Goal: Transaction & Acquisition: Purchase product/service

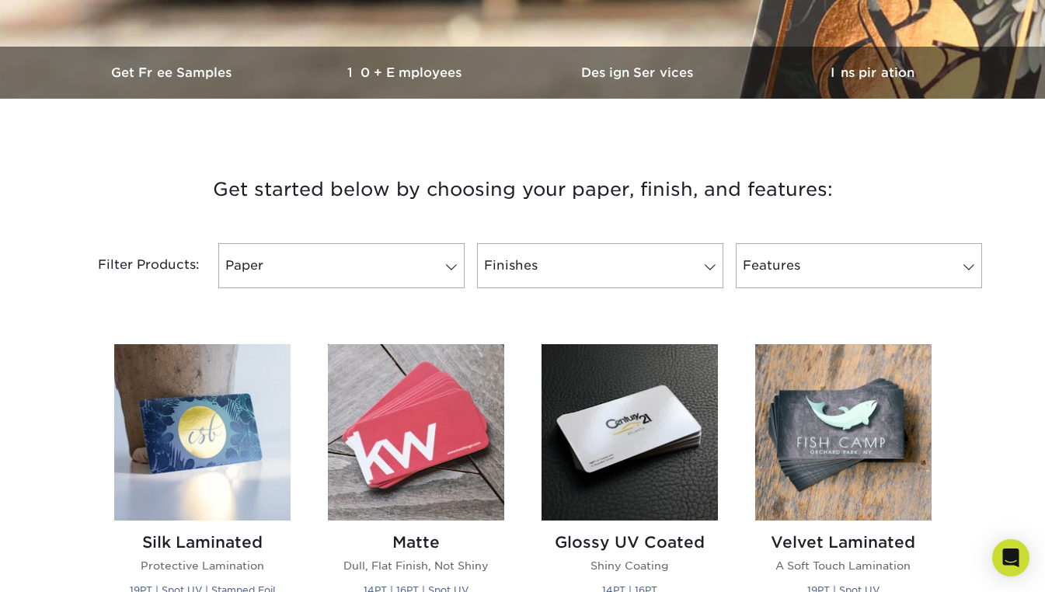
scroll to position [443, 0]
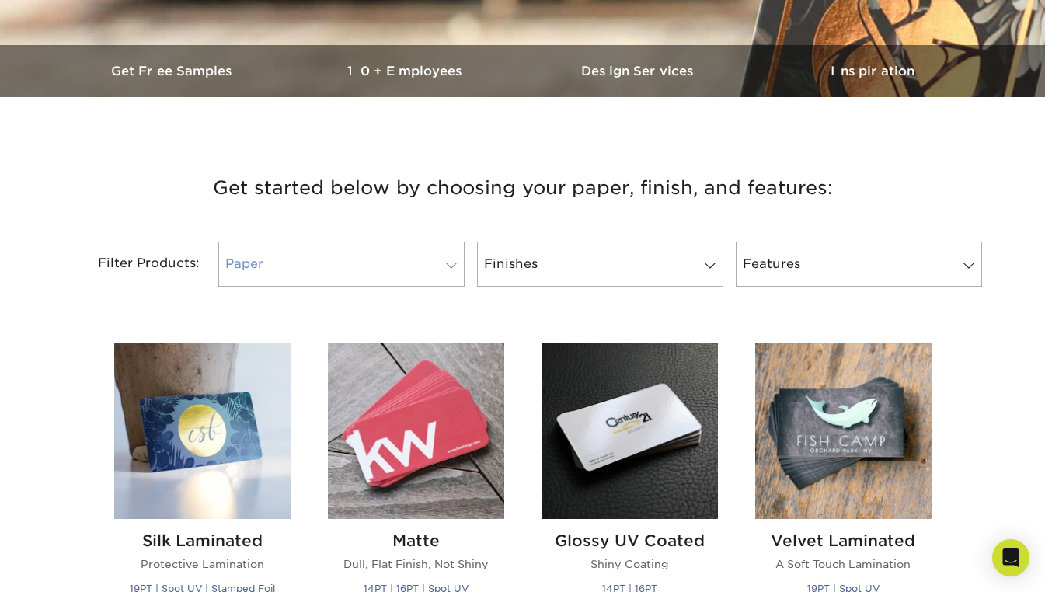
click at [440, 246] on link "Paper" at bounding box center [341, 264] width 246 height 45
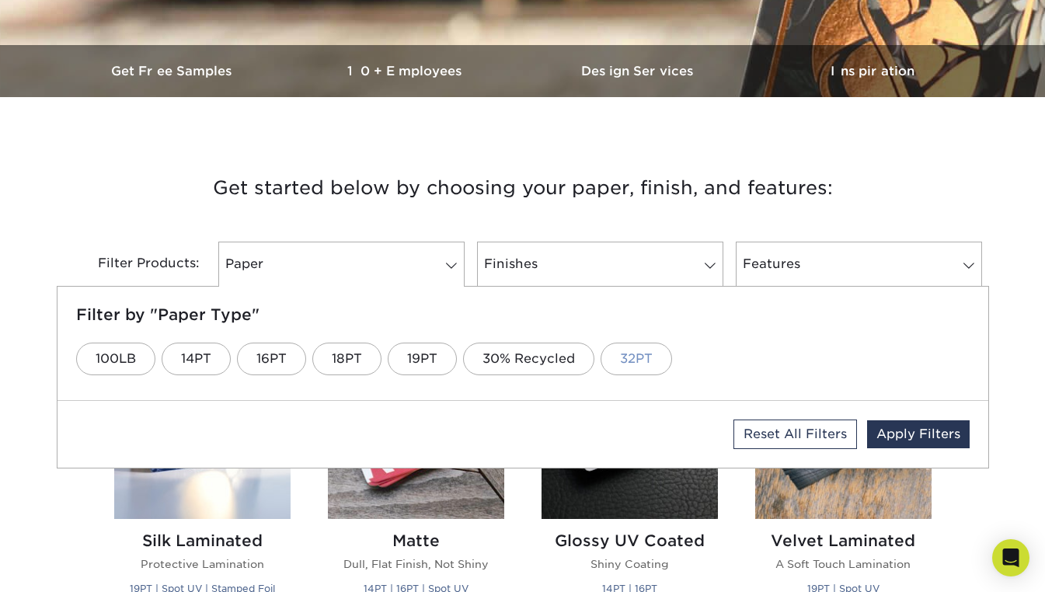
click at [641, 355] on link "32PT" at bounding box center [637, 359] width 72 height 33
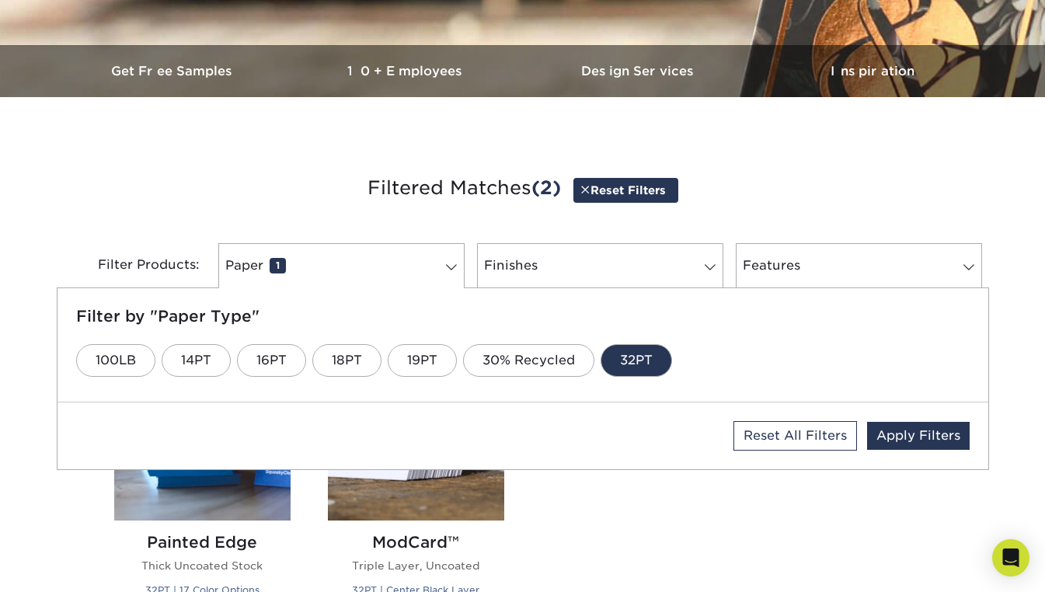
click at [258, 156] on h3 "Filtered Matches (2) Reset Filters" at bounding box center [522, 189] width 909 height 72
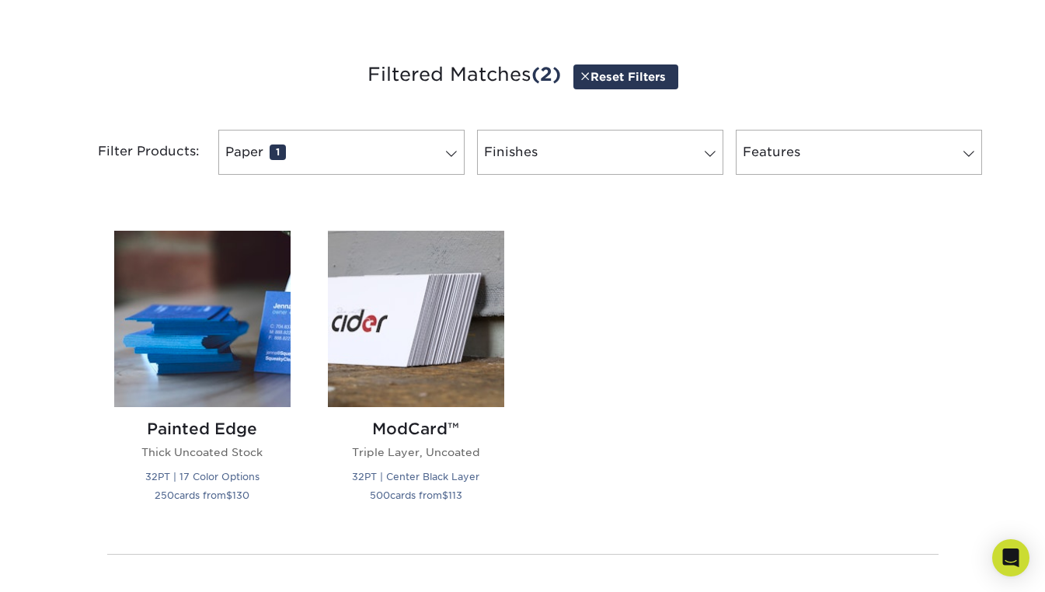
scroll to position [561, 0]
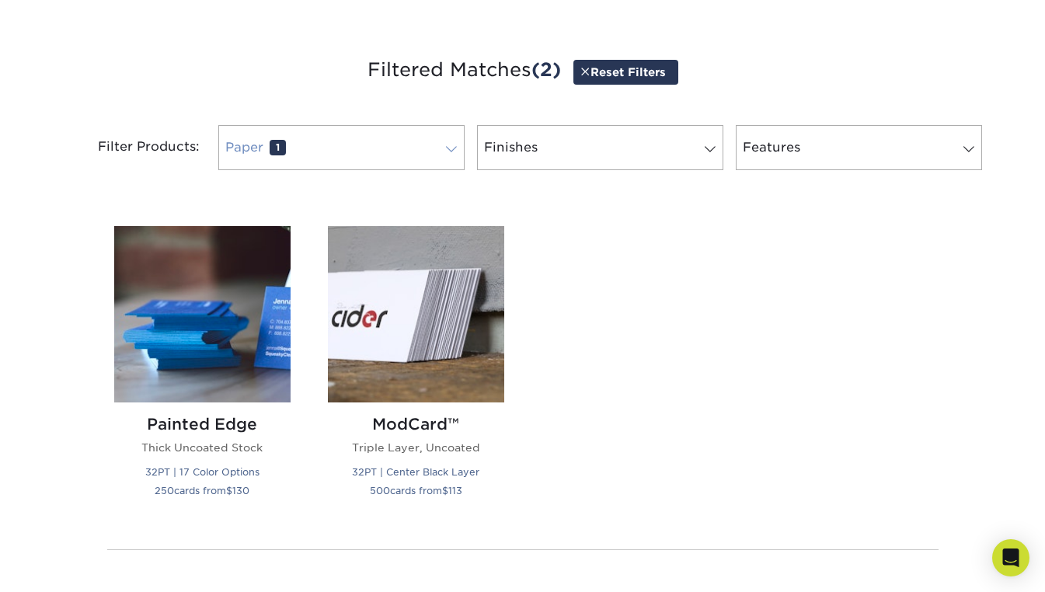
click at [367, 141] on link "Paper 1" at bounding box center [341, 147] width 246 height 45
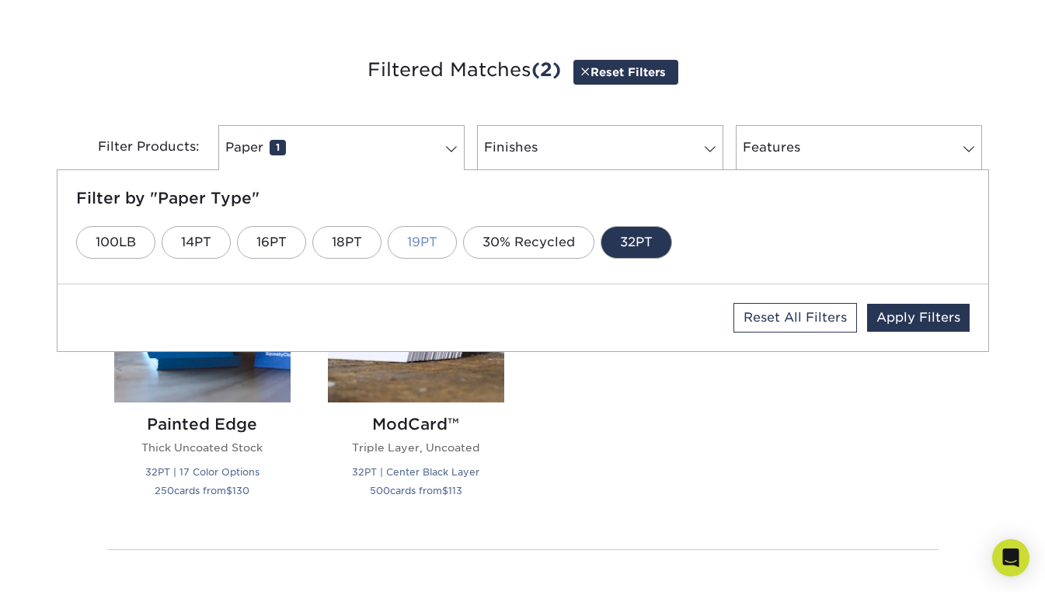
click at [413, 237] on link "19PT" at bounding box center [422, 242] width 69 height 33
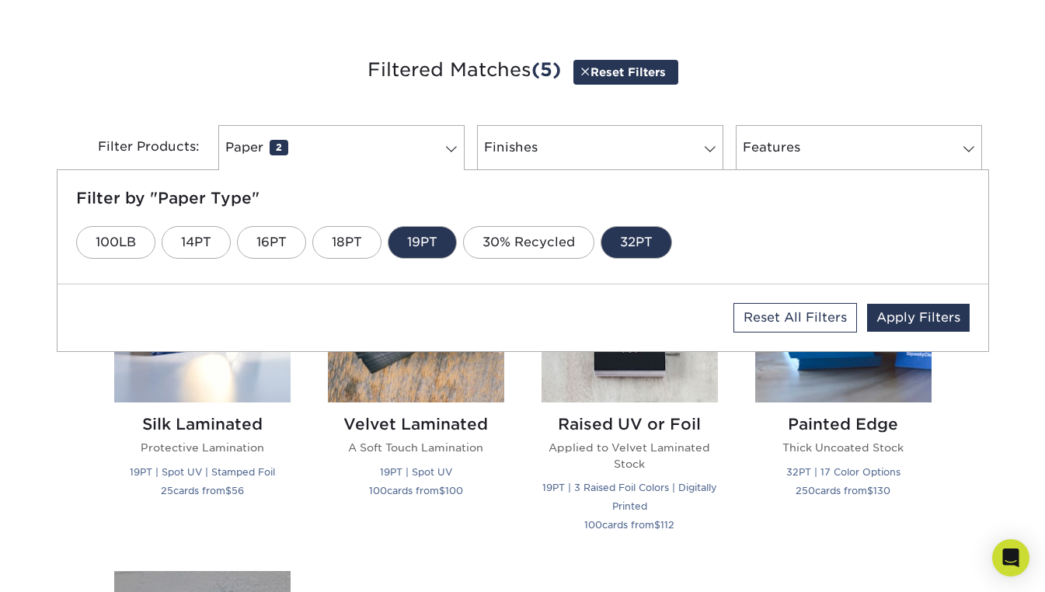
click at [624, 240] on link "32PT" at bounding box center [637, 242] width 72 height 33
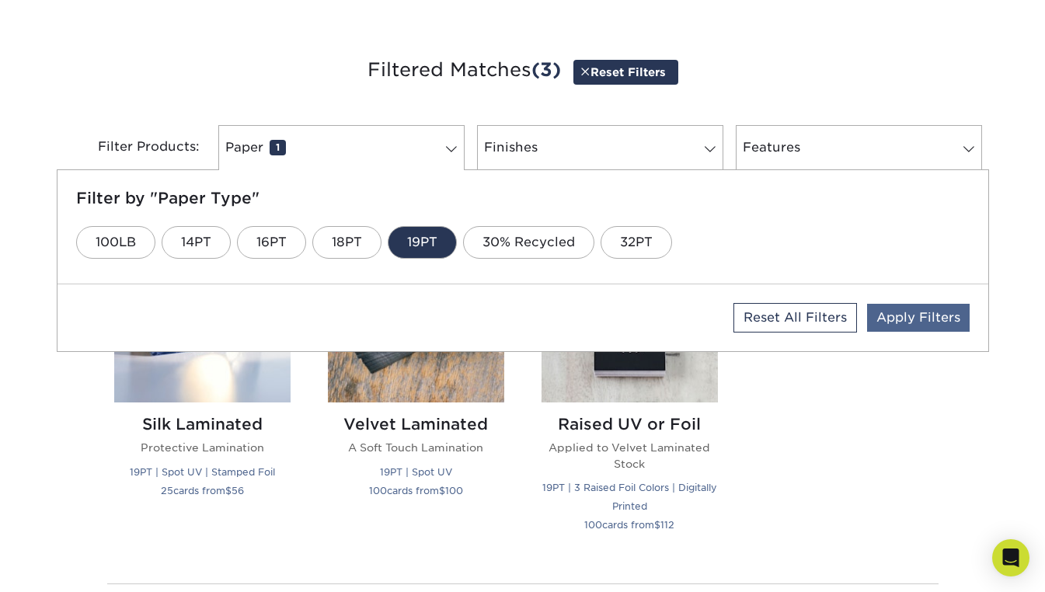
click at [932, 322] on link "Apply Filters" at bounding box center [918, 318] width 103 height 28
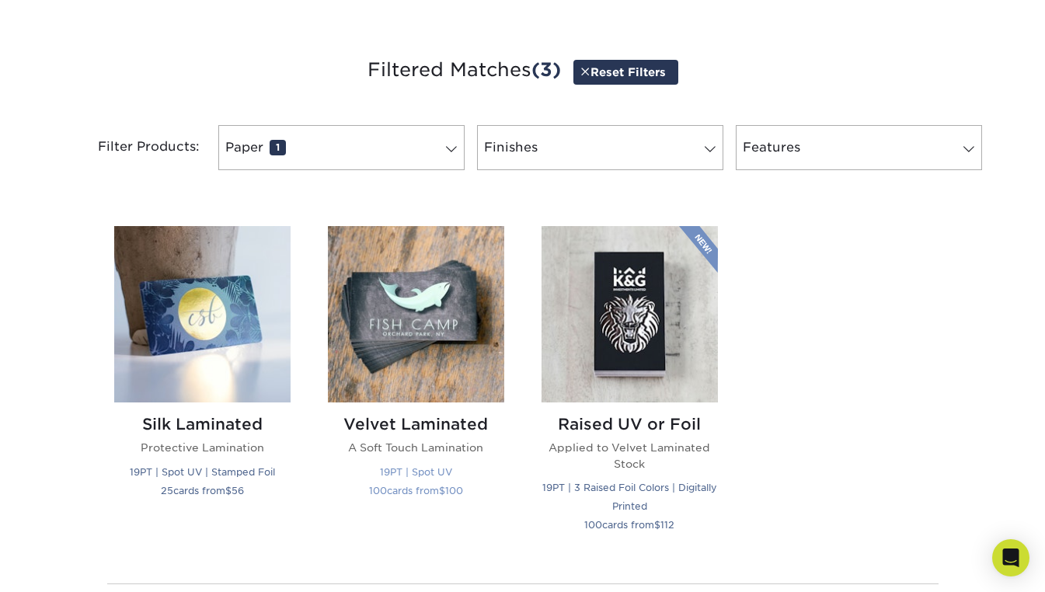
click at [404, 421] on h2 "Velvet Laminated" at bounding box center [416, 424] width 176 height 19
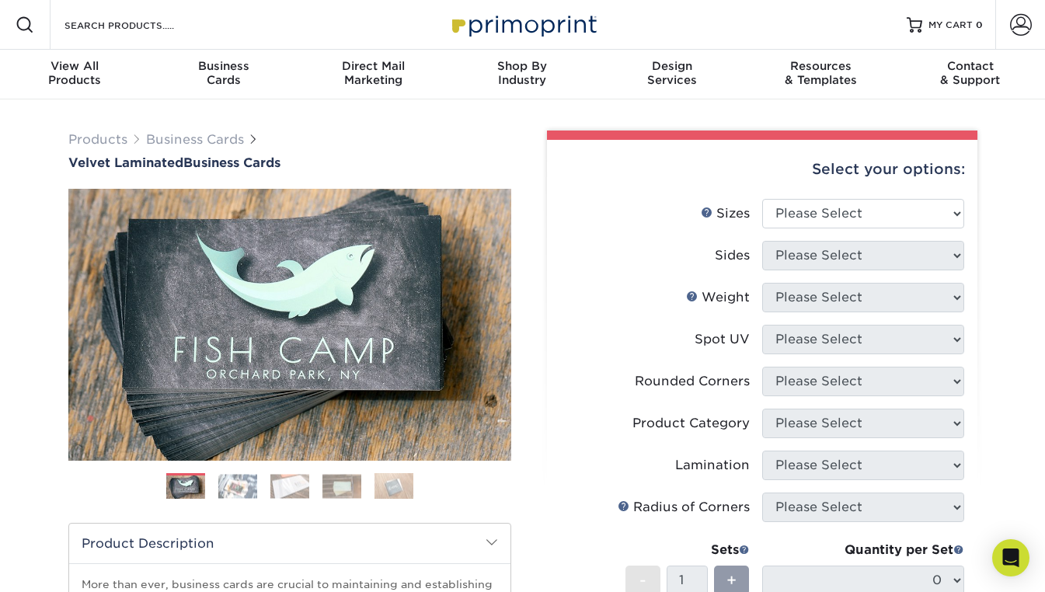
click at [234, 485] on img at bounding box center [237, 486] width 39 height 24
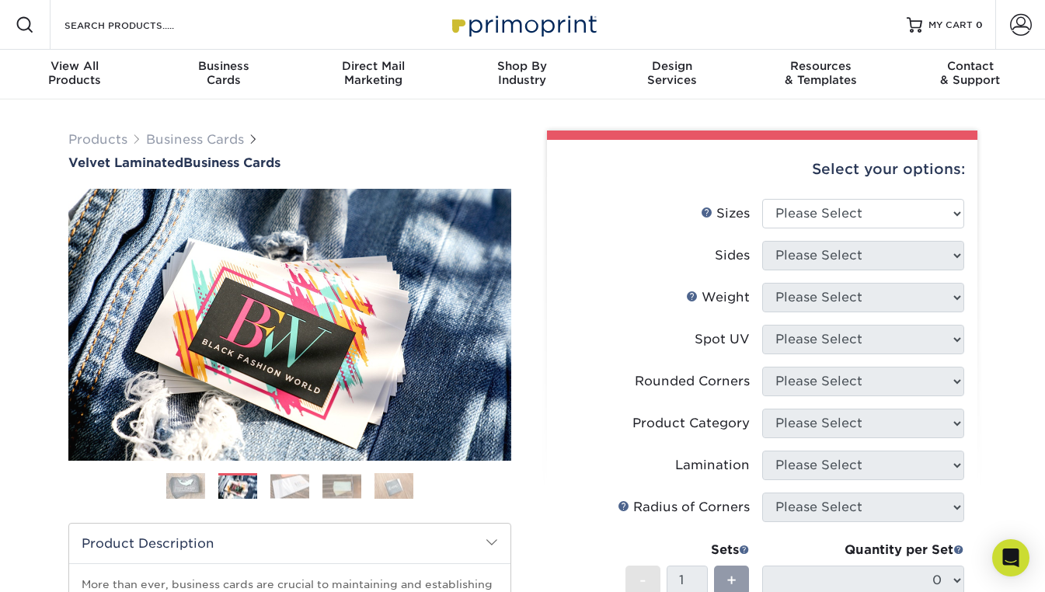
click at [284, 488] on img at bounding box center [289, 486] width 39 height 24
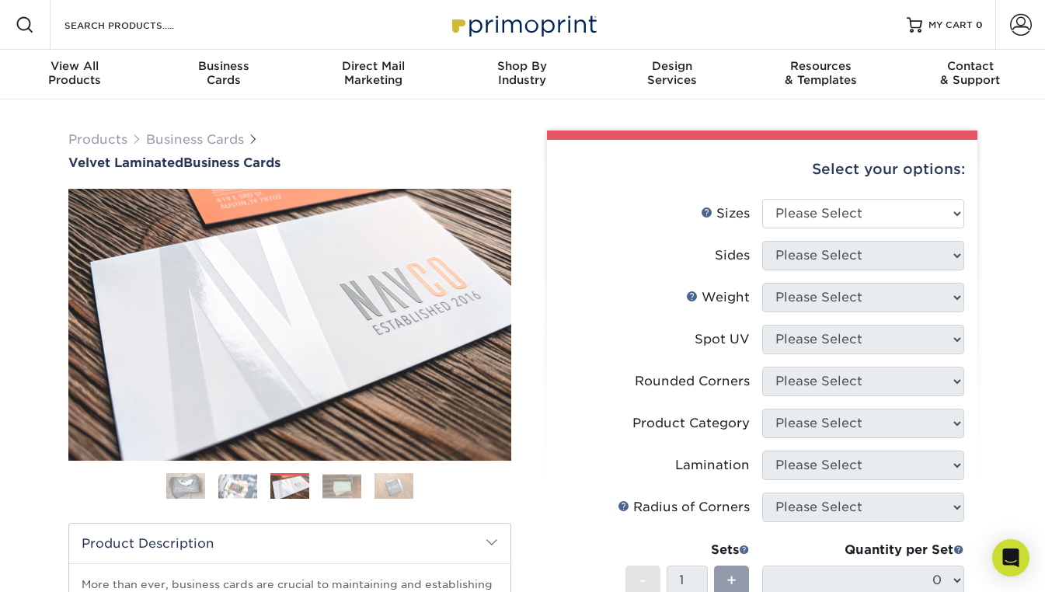
click at [357, 488] on img at bounding box center [342, 486] width 39 height 24
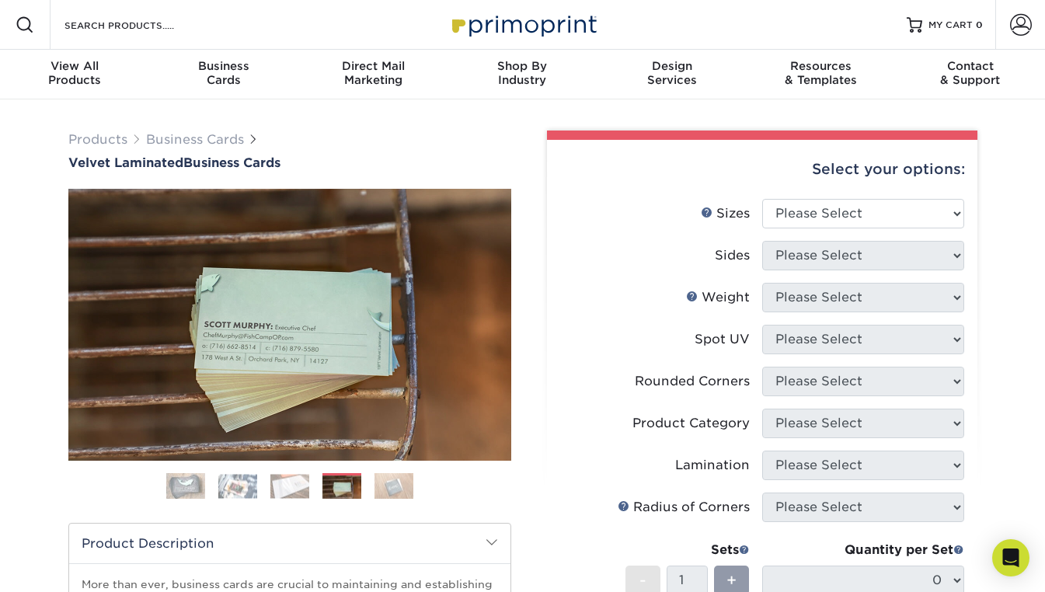
click at [396, 493] on img at bounding box center [394, 486] width 39 height 27
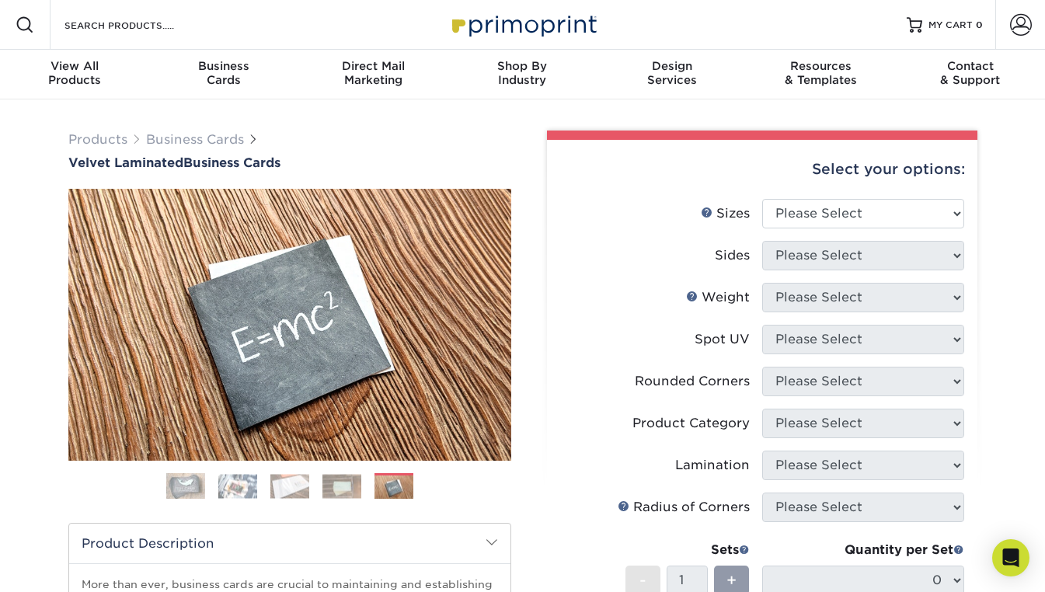
click at [579, 340] on label "Spot UV" at bounding box center [661, 340] width 202 height 30
